Goal: Obtain resource: Obtain resource

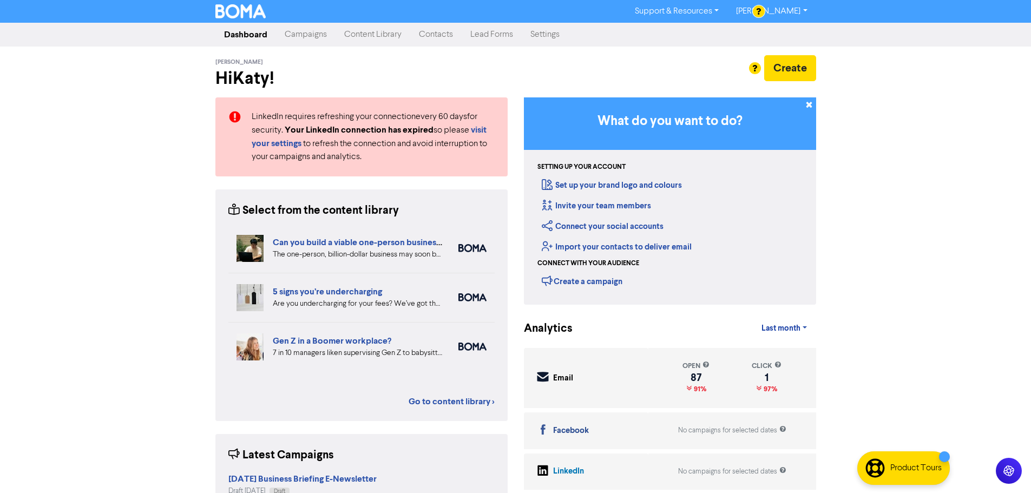
click at [387, 35] on link "Content Library" at bounding box center [373, 35] width 75 height 22
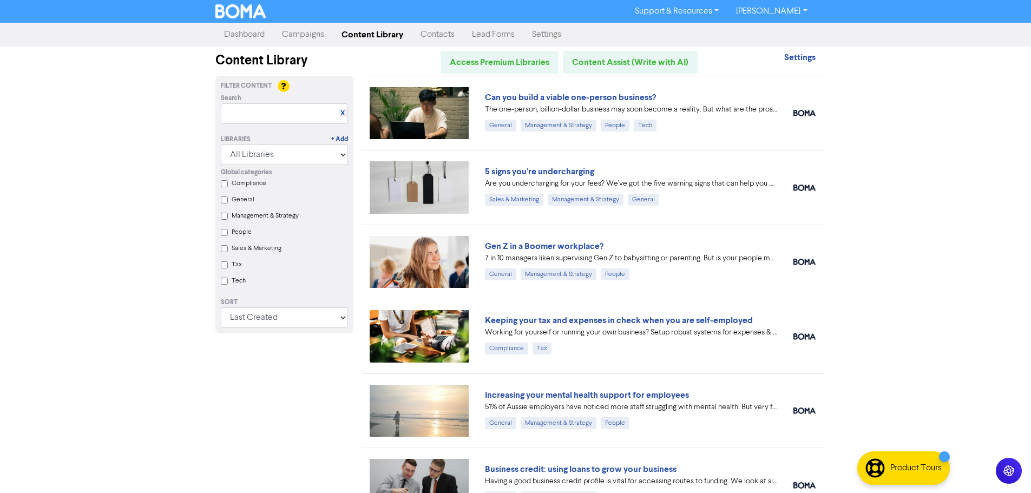
click at [886, 248] on div "Support & Resources Video Tutorials FAQ & Guides Marketing Education Katy Day L…" at bounding box center [515, 246] width 1031 height 493
click at [561, 172] on link "5 signs you’re undercharging" at bounding box center [539, 171] width 109 height 11
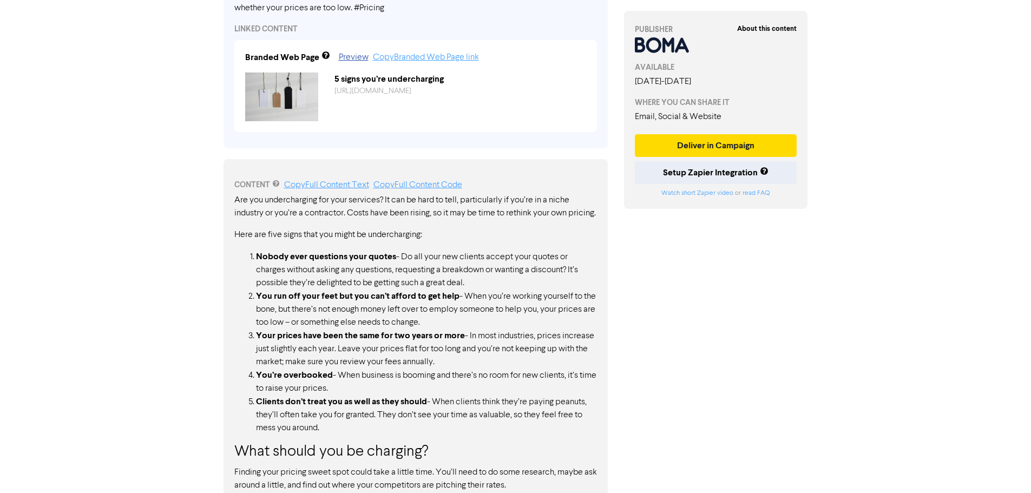
scroll to position [468, 0]
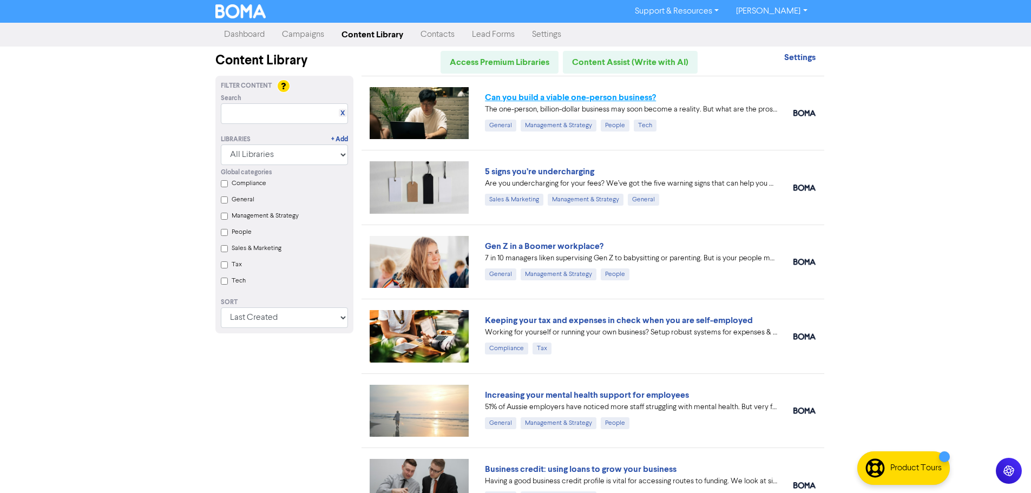
click at [608, 101] on link "Can you build a viable one-person business?" at bounding box center [570, 97] width 171 height 11
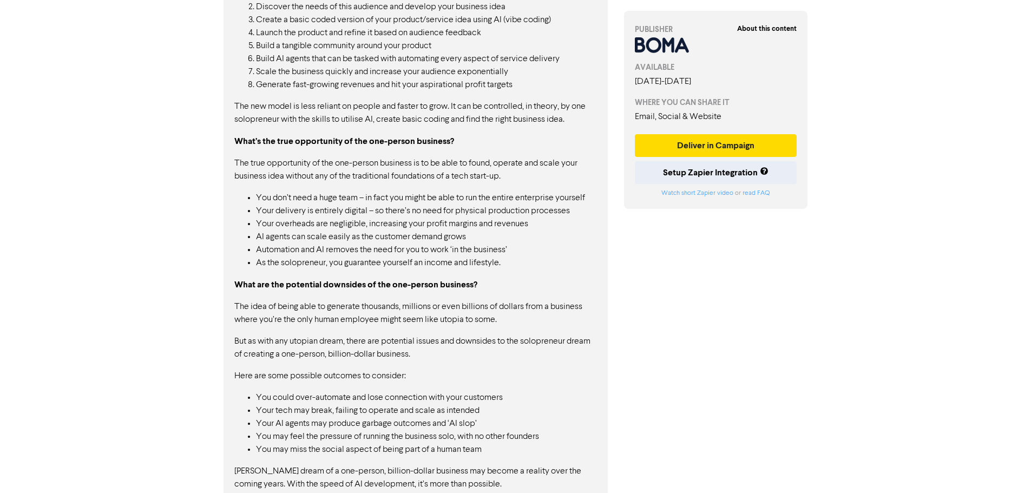
scroll to position [1133, 0]
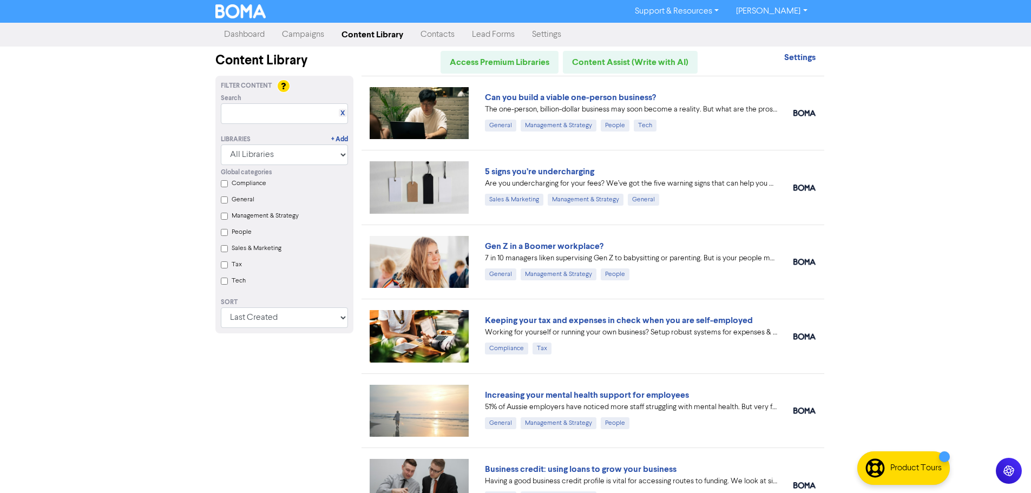
drag, startPoint x: 523, startPoint y: 245, endPoint x: 528, endPoint y: 251, distance: 8.1
click at [523, 245] on link "Gen Z in a Boomer workplace?" at bounding box center [544, 246] width 119 height 11
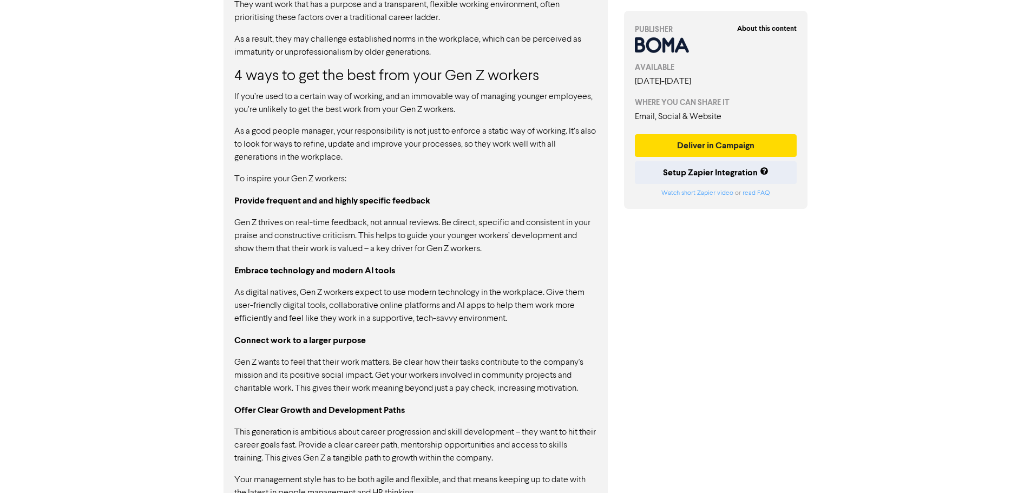
scroll to position [988, 0]
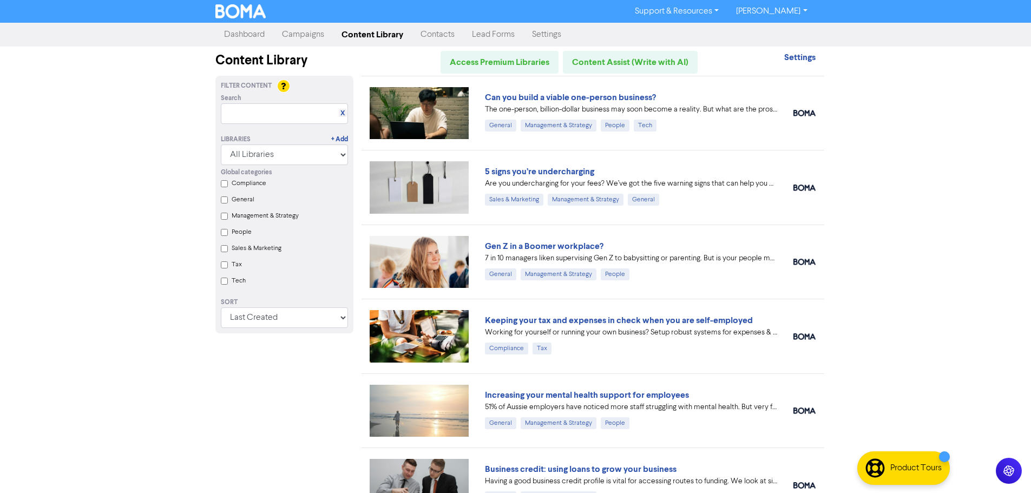
click at [605, 322] on link "Keeping your tax and expenses in check when you are self-employed" at bounding box center [619, 320] width 268 height 11
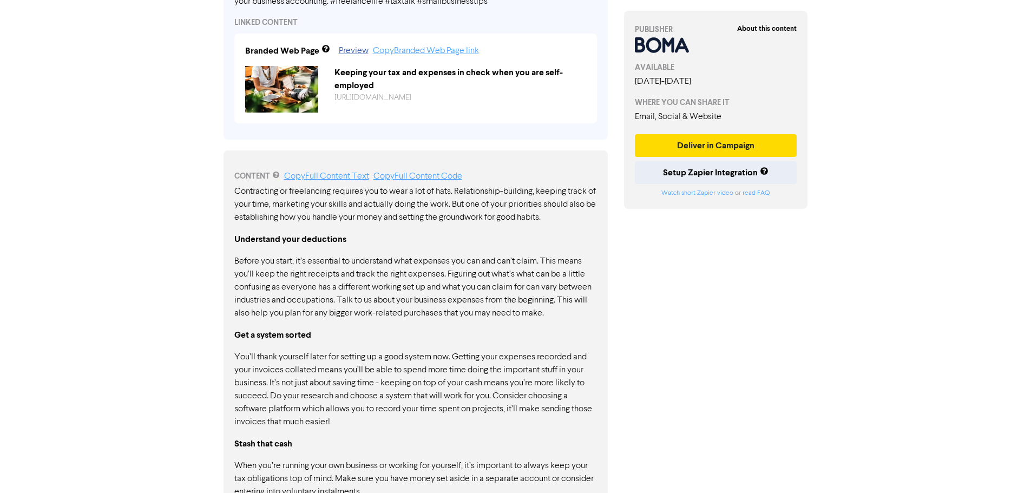
scroll to position [264, 0]
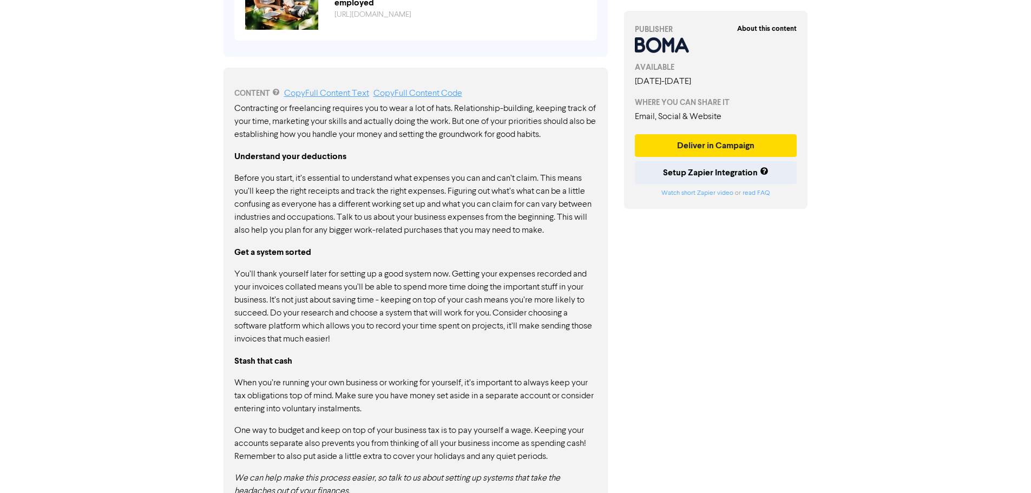
scroll to position [534, 0]
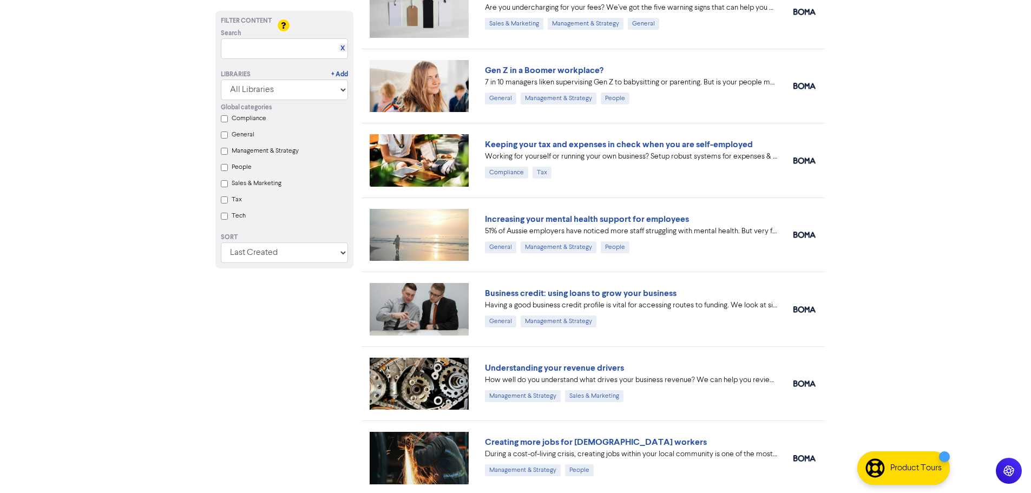
scroll to position [180, 0]
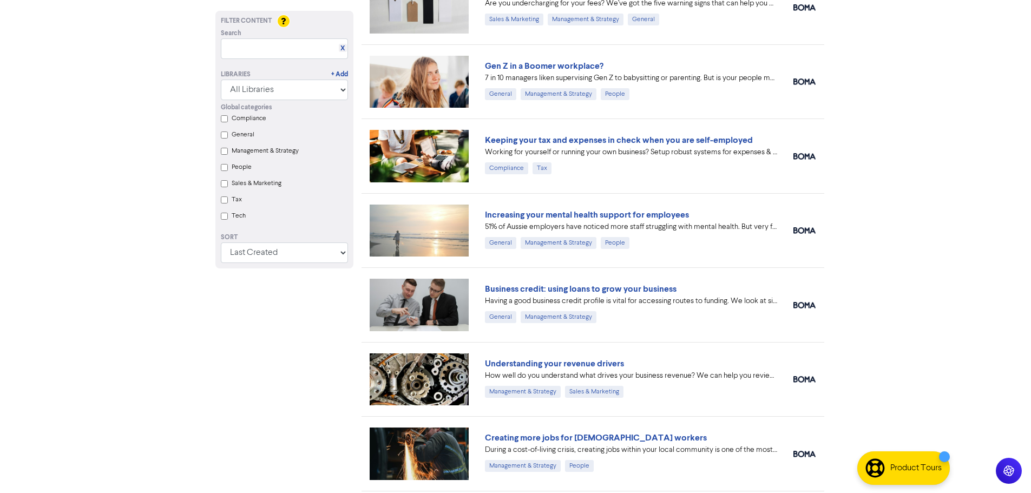
click at [626, 216] on div "Increasing your mental health support for employees 51% of [DEMOGRAPHIC_DATA] e…" at bounding box center [593, 230] width 463 height 74
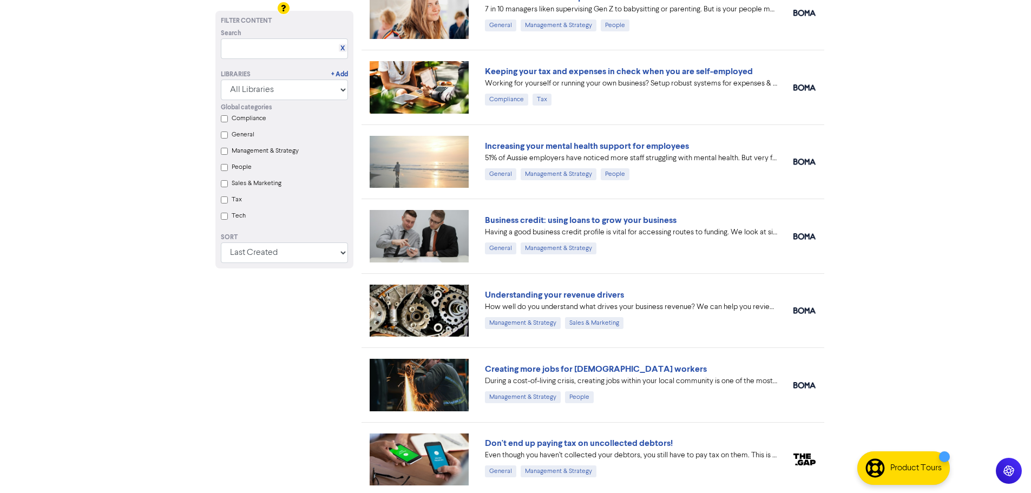
scroll to position [271, 0]
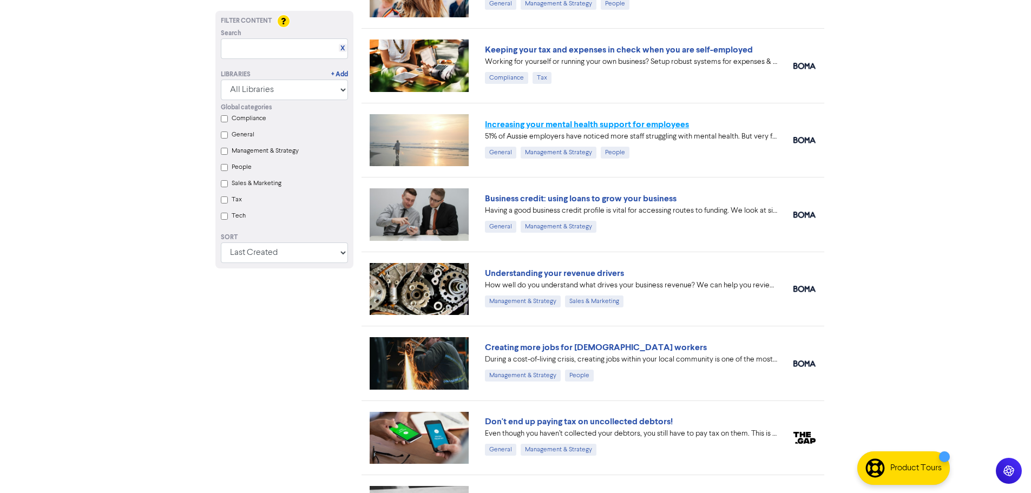
click at [630, 124] on link "Increasing your mental health support for employees" at bounding box center [587, 124] width 204 height 11
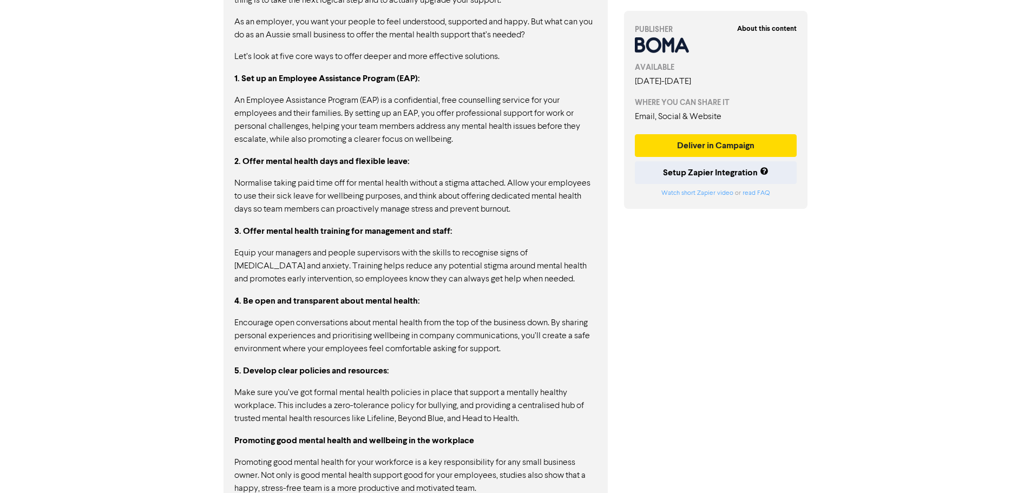
scroll to position [858, 0]
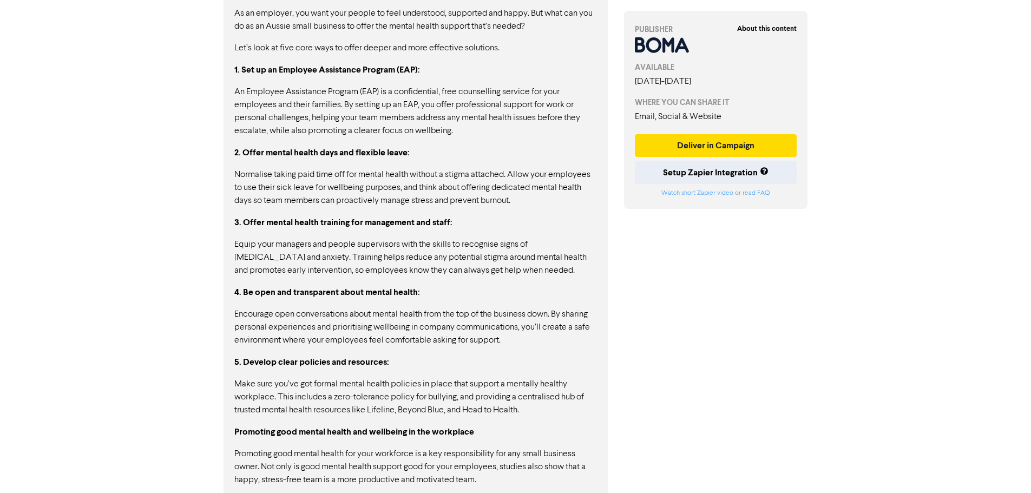
scroll to position [271, 0]
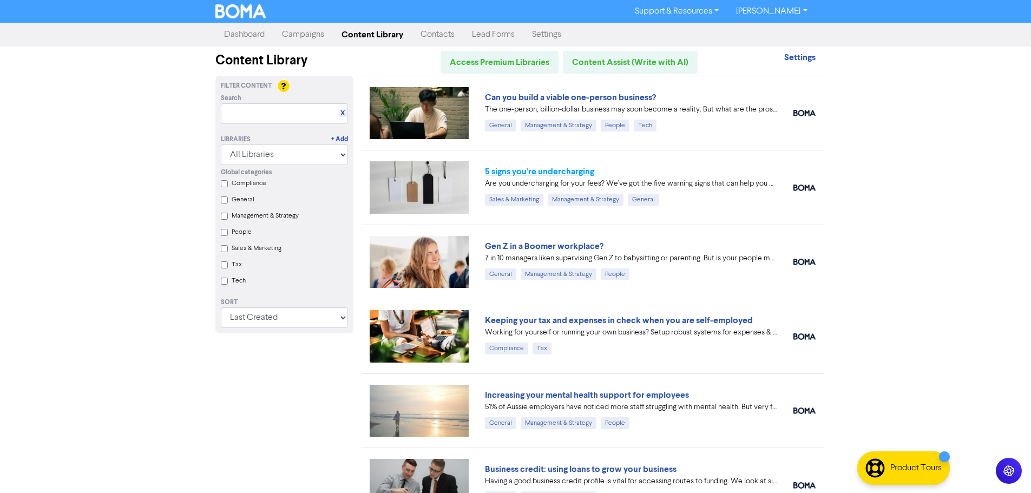
click at [564, 170] on link "5 signs you’re undercharging" at bounding box center [539, 171] width 109 height 11
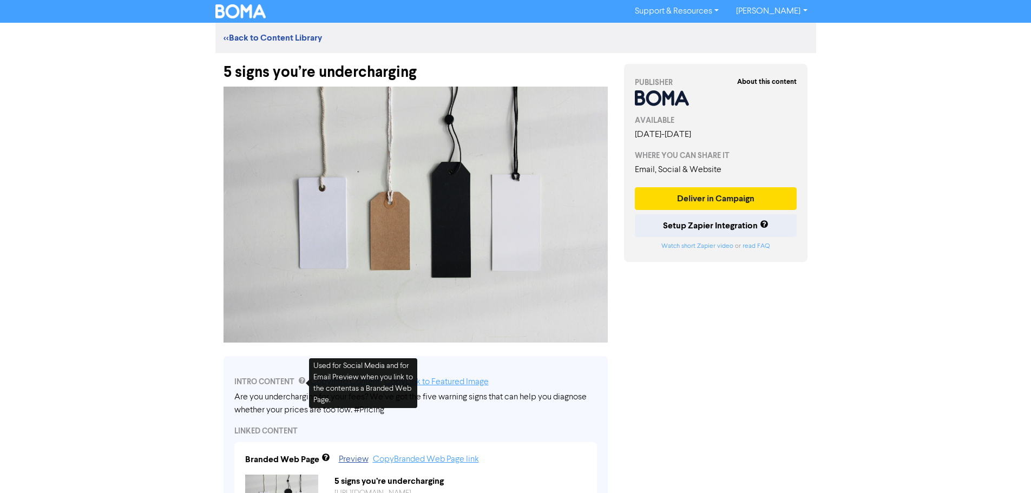
drag, startPoint x: 233, startPoint y: 395, endPoint x: 374, endPoint y: 412, distance: 142.3
click at [374, 412] on div "INTRO CONTENT Copy Intro Content Copy Link to Featured Image Are you undercharg…" at bounding box center [416, 453] width 384 height 194
click at [267, 409] on div "Are you undercharging for your fees? We’ve got the five warning signs that can …" at bounding box center [415, 404] width 363 height 26
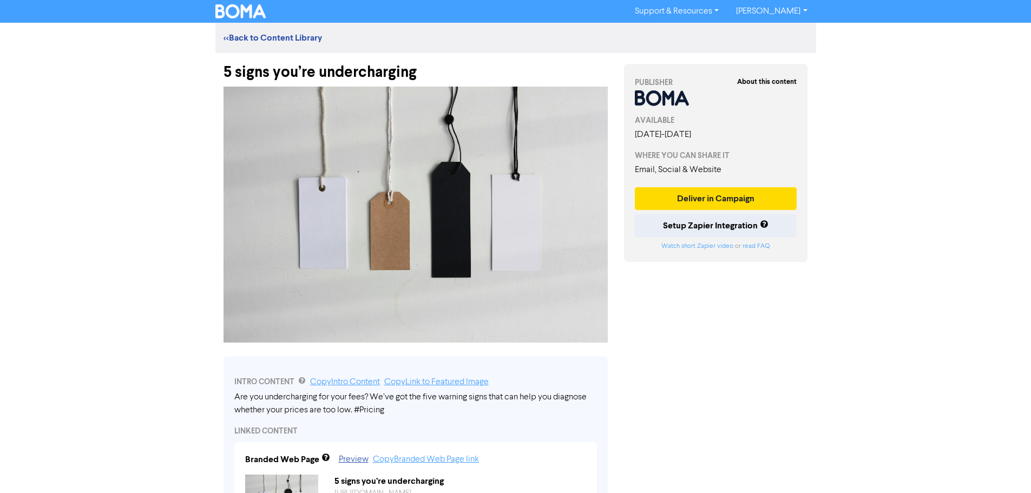
drag, startPoint x: 235, startPoint y: 395, endPoint x: 324, endPoint y: 399, distance: 88.9
click at [324, 399] on div "Are you undercharging for your fees? We’ve got the five warning signs that can …" at bounding box center [415, 404] width 363 height 26
drag, startPoint x: 353, startPoint y: 410, endPoint x: 224, endPoint y: 398, distance: 130.4
click at [266, 400] on div "Are you undercharging for your fees? We’ve got the five warning signs that can …" at bounding box center [415, 404] width 363 height 26
drag, startPoint x: 234, startPoint y: 396, endPoint x: 285, endPoint y: 400, distance: 51.6
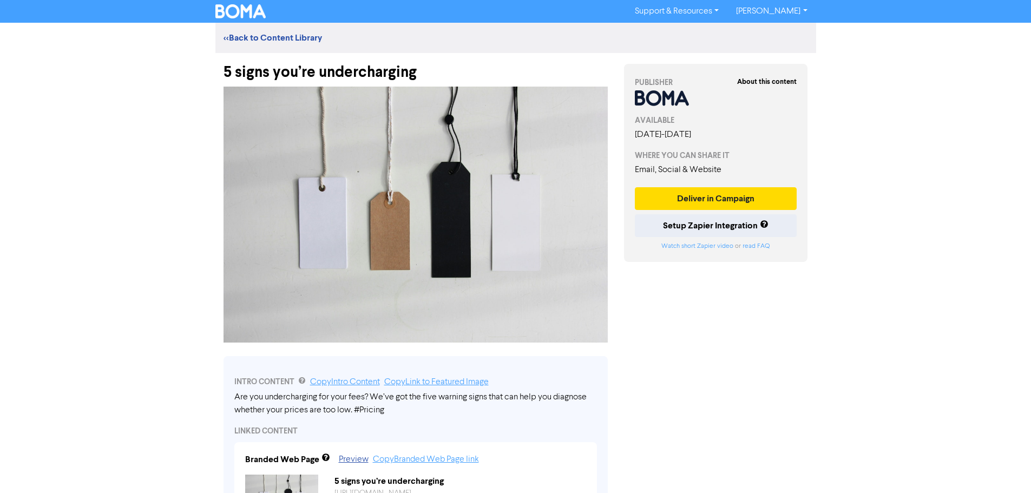
click at [285, 400] on div "Are you undercharging for your fees? We’ve got the five warning signs that can …" at bounding box center [415, 404] width 363 height 26
click at [293, 403] on div "Are you undercharging for your fees? We’ve got the five warning signs that can …" at bounding box center [415, 404] width 363 height 26
click at [296, 406] on div "Are you undercharging for your fees? We’ve got the five warning signs that can …" at bounding box center [415, 404] width 363 height 26
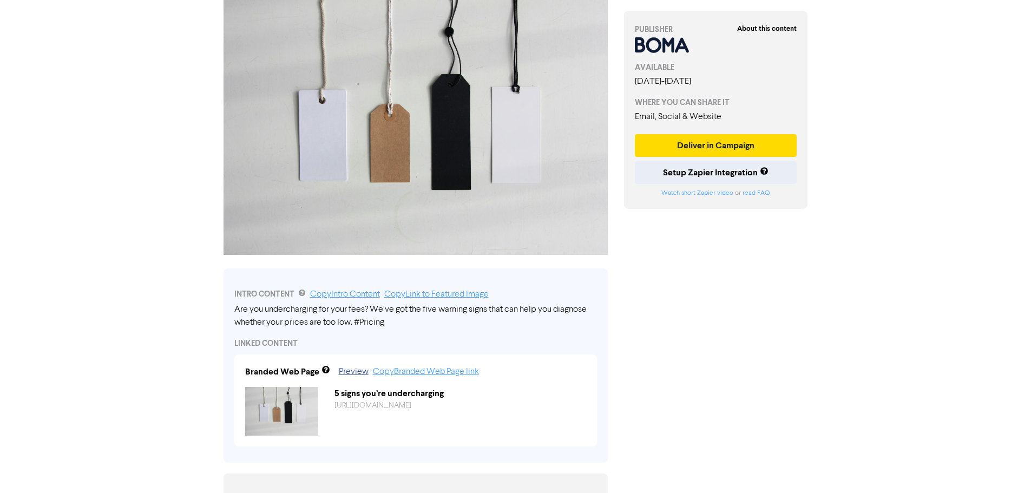
scroll to position [180, 0]
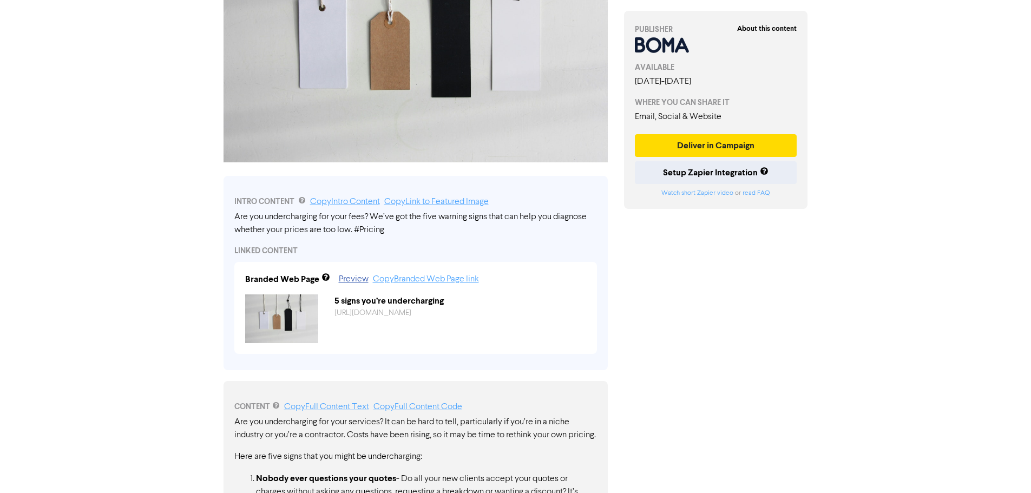
click at [272, 429] on p "Are you undercharging for your services? It can be hard to tell, particularly i…" at bounding box center [415, 429] width 363 height 26
click at [338, 200] on link "Copy Intro Content" at bounding box center [345, 202] width 70 height 9
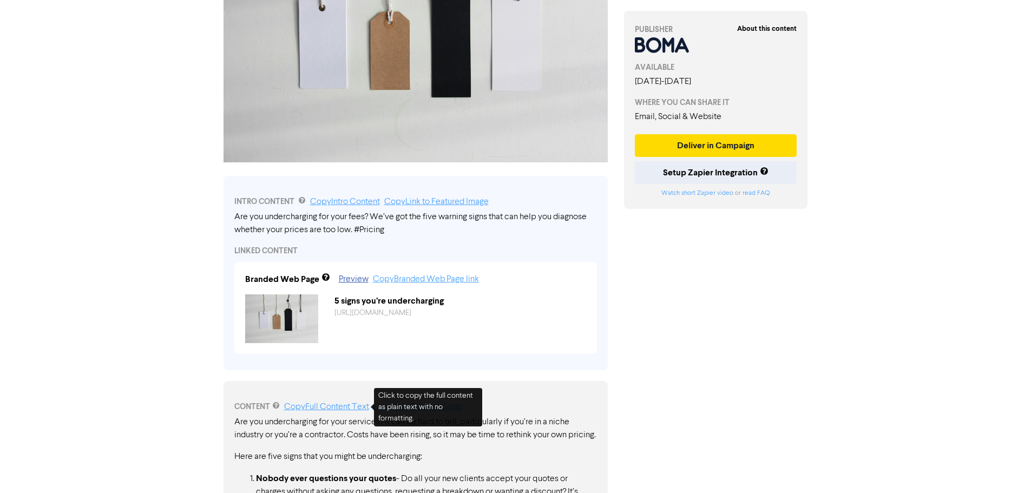
drag, startPoint x: 357, startPoint y: 407, endPoint x: 290, endPoint y: 437, distance: 73.6
click at [357, 407] on link "Copy Full Content Text" at bounding box center [326, 407] width 85 height 9
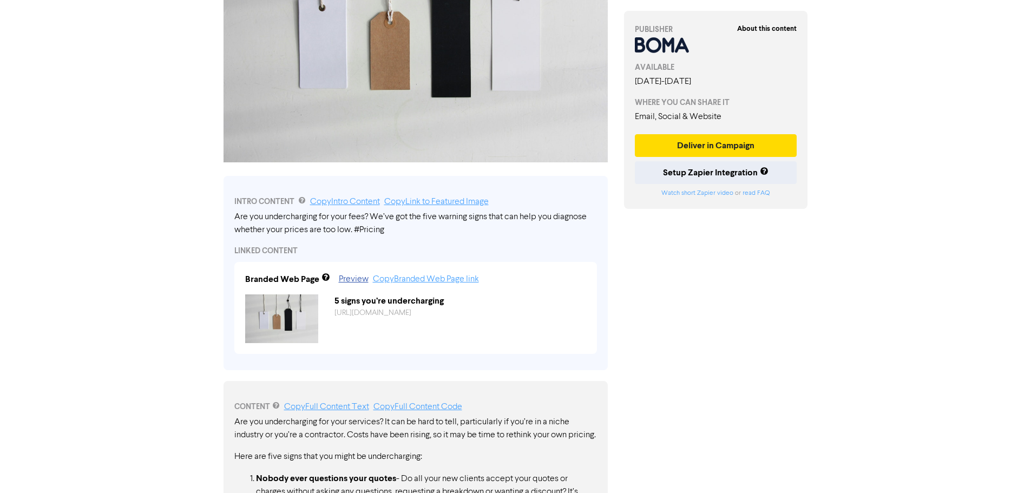
click at [656, 376] on div "About this content PUBLISHER AVAILABLE [DATE] - [DATE] WHERE YOU CAN SHARE IT E…" at bounding box center [716, 320] width 200 height 895
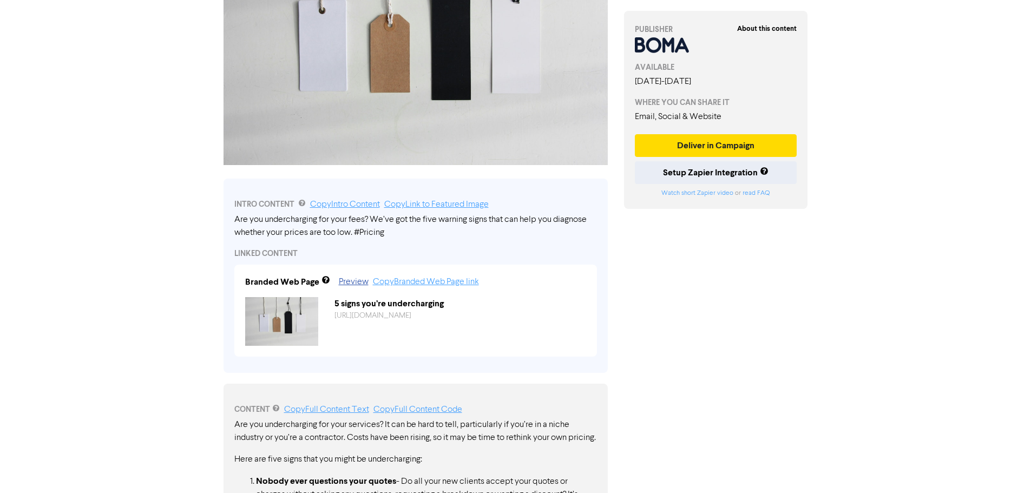
scroll to position [271, 0]
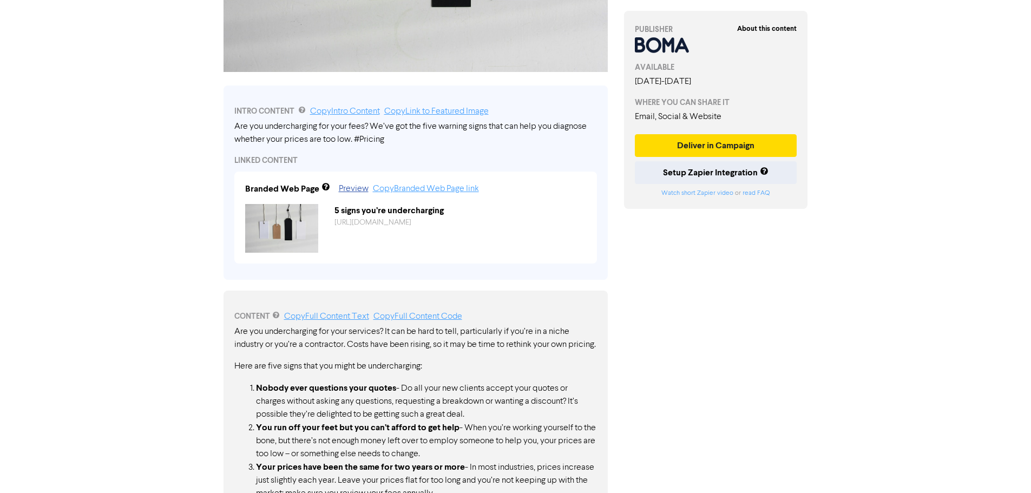
click at [646, 347] on div "About this content PUBLISHER AVAILABLE [DATE] - [DATE] WHERE YOU CAN SHARE IT E…" at bounding box center [716, 229] width 200 height 895
drag, startPoint x: 235, startPoint y: 331, endPoint x: 260, endPoint y: 345, distance: 28.6
click at [260, 345] on p "Are you undercharging for your services? It can be hard to tell, particularly i…" at bounding box center [415, 338] width 363 height 26
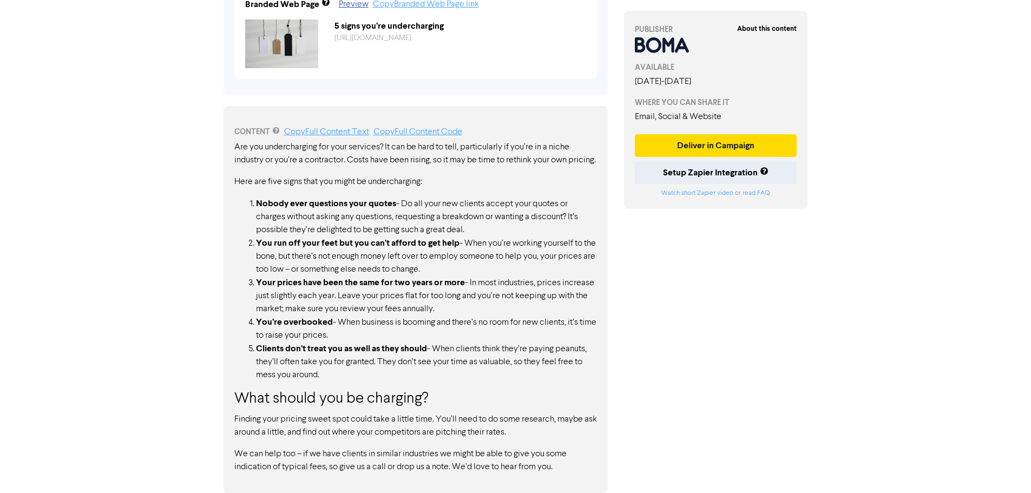
scroll to position [468, 0]
drag, startPoint x: 736, startPoint y: 332, endPoint x: 785, endPoint y: 323, distance: 49.5
click at [736, 332] on div "About this content PUBLISHER AVAILABLE [DATE] - [DATE] WHERE YOU CAN SHARE IT E…" at bounding box center [716, 45] width 200 height 895
